Goal: Task Accomplishment & Management: Use online tool/utility

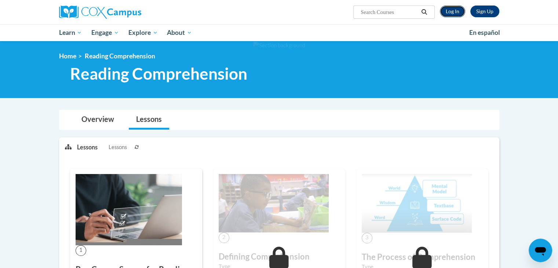
click at [460, 9] on link "Log In" at bounding box center [452, 11] width 25 height 12
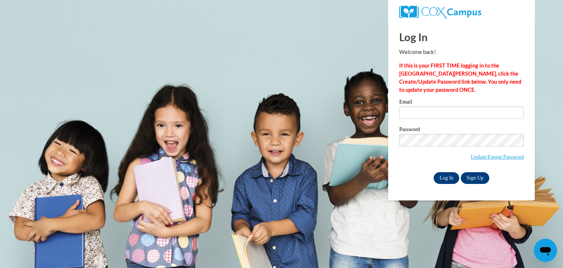
type input "mmarquis@seymour.k12.wi.us"
click at [441, 179] on input "Log In" at bounding box center [447, 178] width 26 height 12
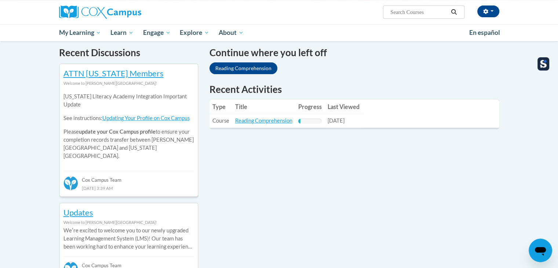
scroll to position [220, 0]
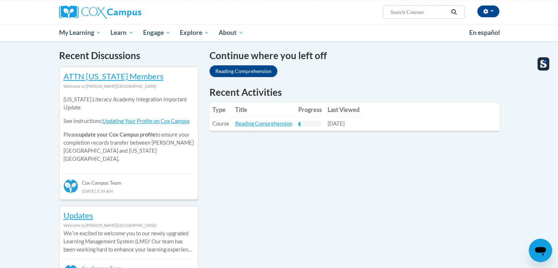
click at [271, 128] on td "Title: Reading Comprehension" at bounding box center [263, 124] width 63 height 14
click at [271, 126] on link "Reading Comprehension" at bounding box center [263, 123] width 57 height 6
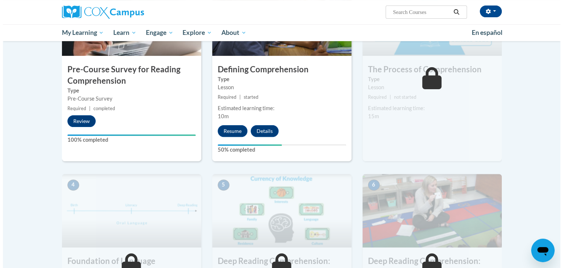
scroll to position [172, 0]
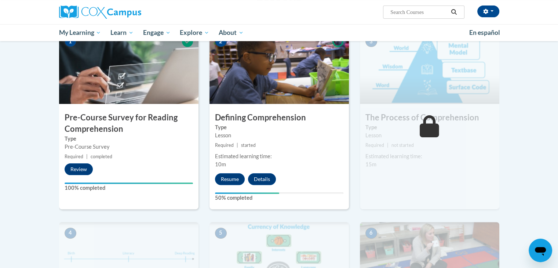
click at [234, 184] on div "2 Defining Comprehension Type Lesson Required | started Estimated learning time…" at bounding box center [278, 119] width 139 height 178
click at [234, 179] on button "Resume" at bounding box center [230, 179] width 30 height 12
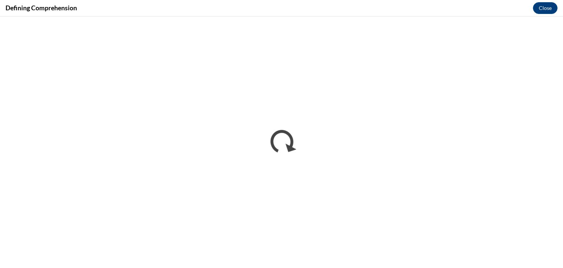
scroll to position [0, 0]
